Goal: Task Accomplishment & Management: Use online tool/utility

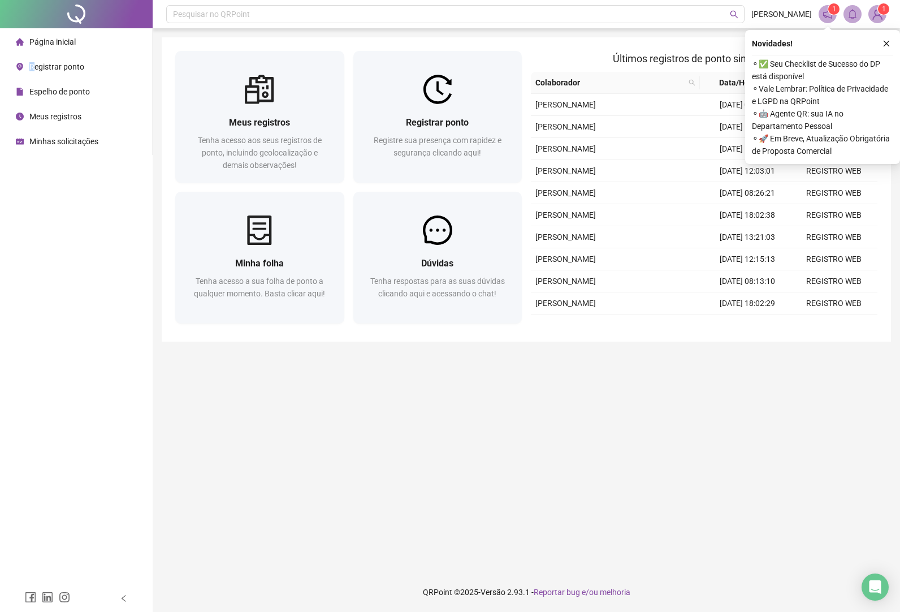
click at [36, 60] on div "Registrar ponto" at bounding box center [50, 66] width 68 height 23
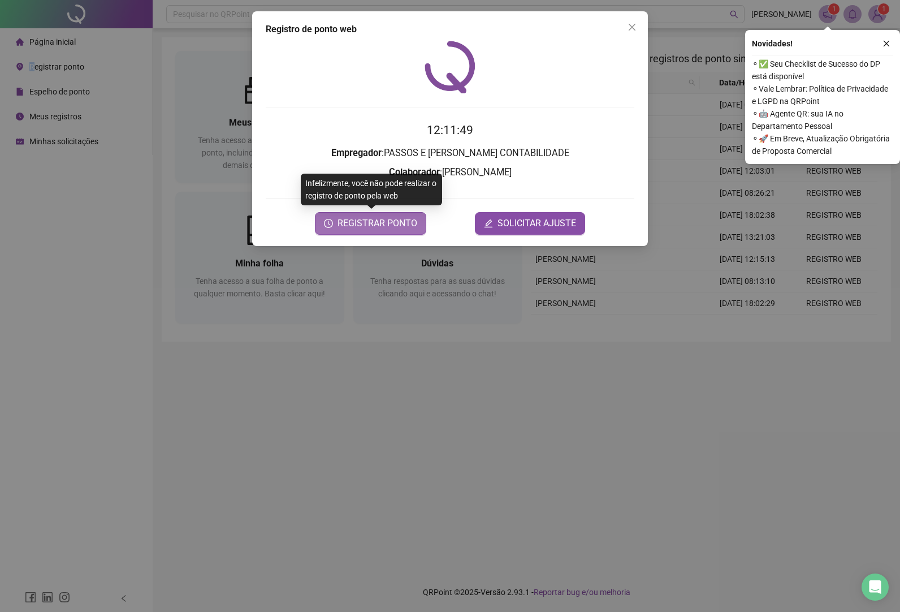
click at [384, 227] on span "REGISTRAR PONTO" at bounding box center [378, 224] width 80 height 14
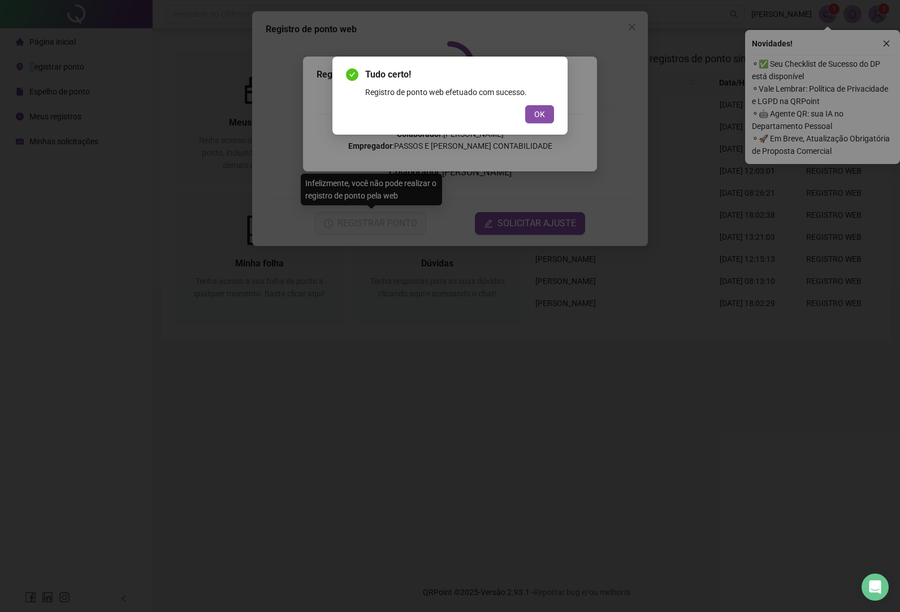
click at [539, 114] on span "OK" at bounding box center [539, 114] width 11 height 12
